Goal: Information Seeking & Learning: Learn about a topic

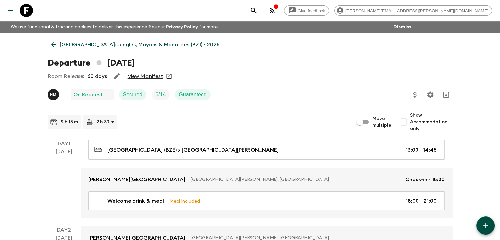
click at [54, 47] on icon at bounding box center [53, 44] width 7 height 7
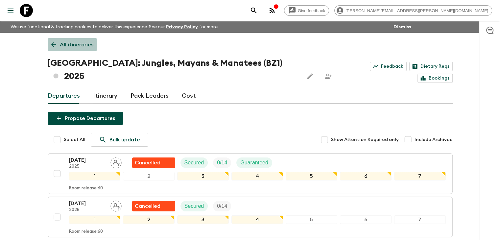
click at [53, 45] on icon at bounding box center [53, 44] width 5 height 5
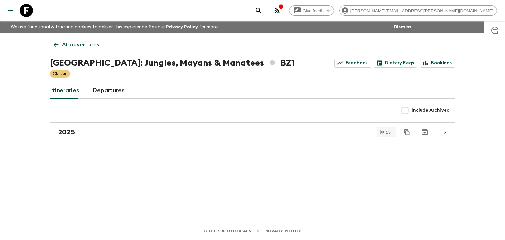
click at [55, 44] on icon at bounding box center [56, 44] width 5 height 5
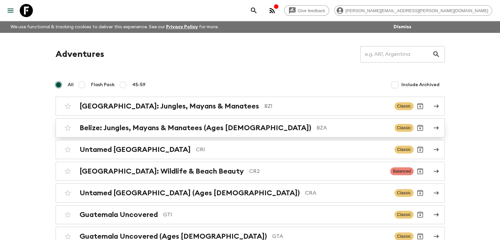
scroll to position [33, 0]
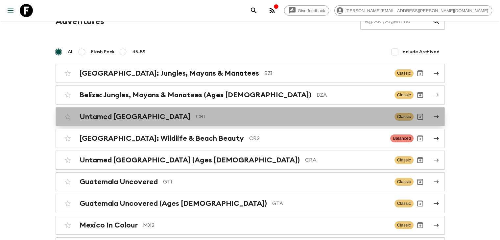
click at [196, 113] on p "CR1" at bounding box center [292, 117] width 193 height 8
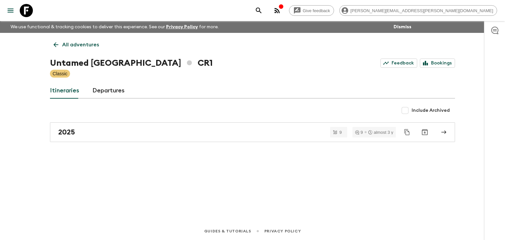
click at [51, 42] on link "All adventures" at bounding box center [76, 44] width 53 height 13
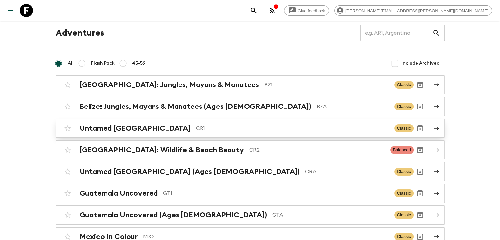
scroll to position [33, 0]
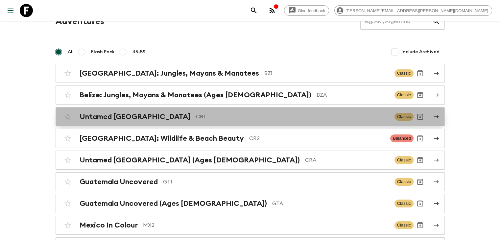
click at [142, 119] on h2 "Untamed [GEOGRAPHIC_DATA]" at bounding box center [134, 116] width 111 height 9
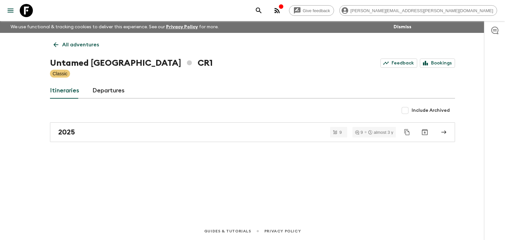
click at [134, 172] on div "All adventures Untamed [GEOGRAPHIC_DATA] CR1 Feedback Bookings Classic Itinerar…" at bounding box center [252, 118] width 420 height 171
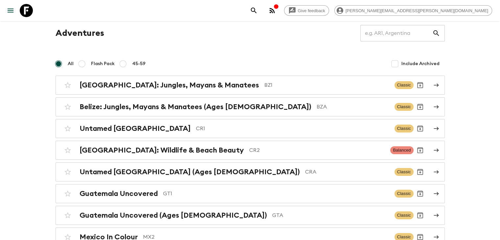
scroll to position [18, 0]
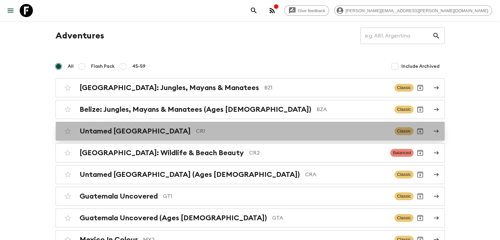
click at [200, 128] on p "CR1" at bounding box center [292, 131] width 193 height 8
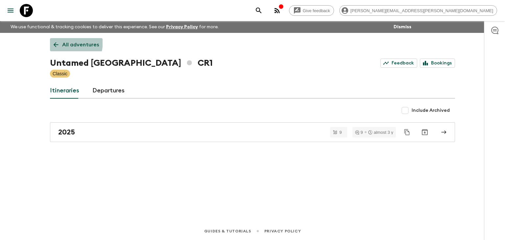
click at [54, 41] on icon at bounding box center [55, 44] width 7 height 7
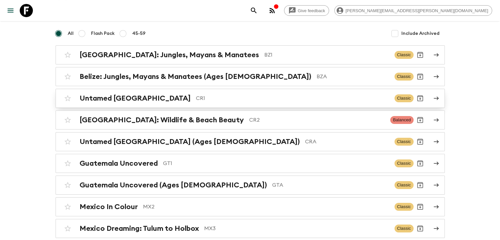
scroll to position [84, 0]
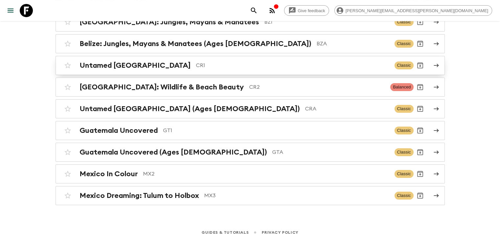
click at [196, 66] on p "CR1" at bounding box center [292, 65] width 193 height 8
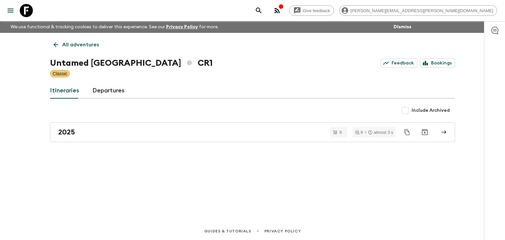
click at [56, 43] on icon at bounding box center [55, 44] width 7 height 7
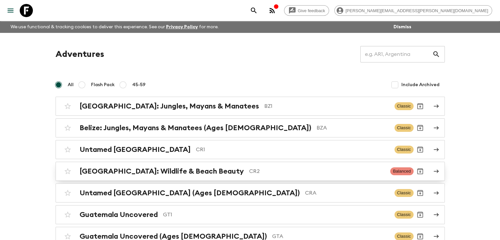
click at [191, 169] on h2 "[GEOGRAPHIC_DATA]: Wildlife & Beach Beauty" at bounding box center [161, 171] width 164 height 9
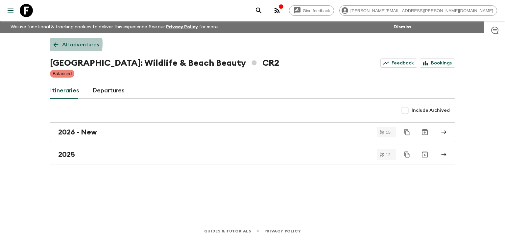
click at [52, 44] on icon at bounding box center [55, 44] width 7 height 7
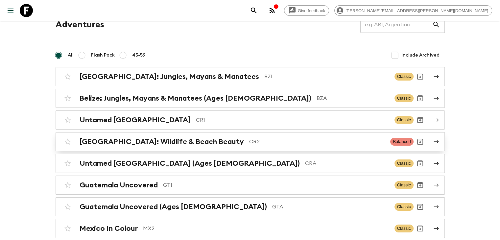
scroll to position [66, 0]
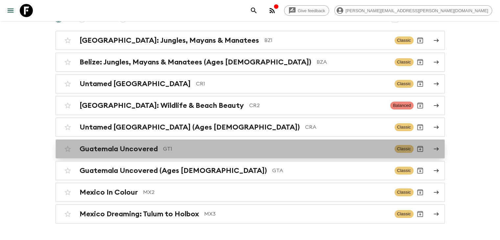
click at [144, 146] on h2 "Guatemala Uncovered" at bounding box center [118, 149] width 78 height 9
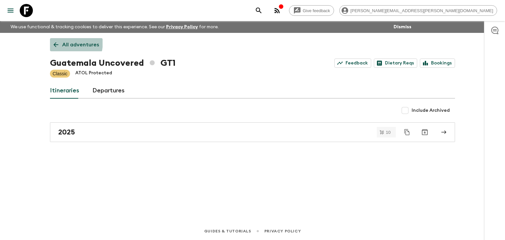
click at [53, 41] on icon at bounding box center [55, 44] width 7 height 7
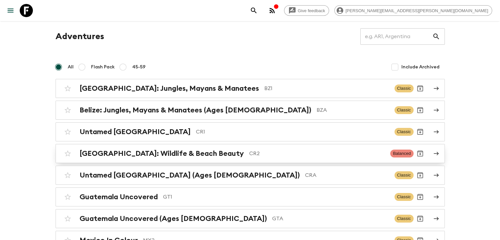
scroll to position [66, 0]
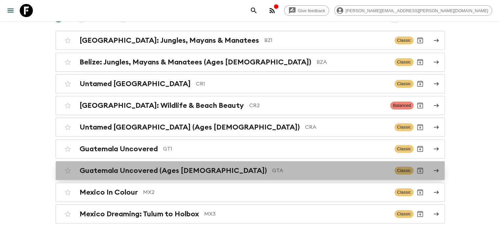
click at [169, 164] on div "Guatemala Uncovered (Ages 45-59) GTA Classic" at bounding box center [237, 170] width 352 height 13
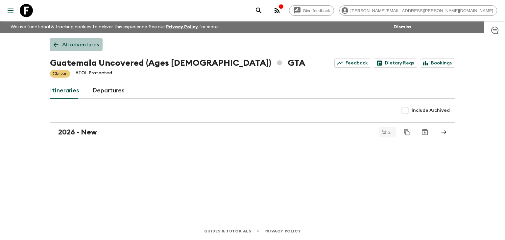
click at [54, 41] on link "All adventures" at bounding box center [76, 44] width 53 height 13
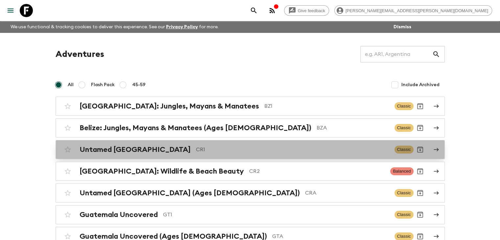
click at [196, 147] on p "CR1" at bounding box center [292, 150] width 193 height 8
